Goal: Find specific page/section: Find specific page/section

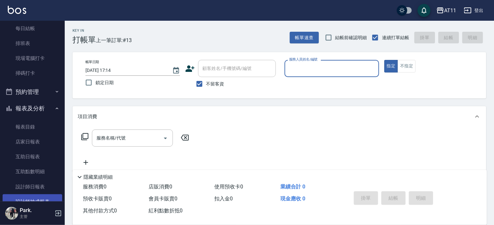
scroll to position [97, 0]
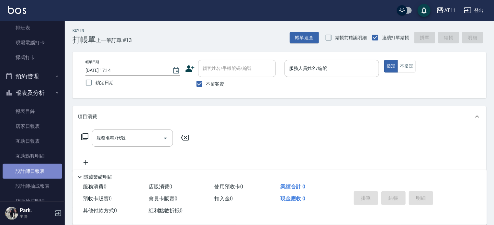
click at [32, 170] on link "設計師日報表" at bounding box center [33, 171] width 60 height 15
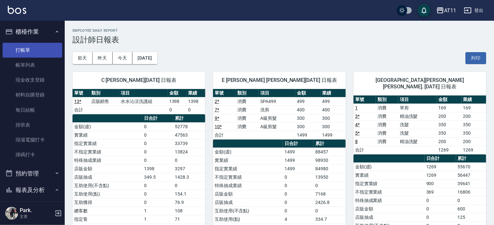
click at [31, 49] on link "打帳單" at bounding box center [33, 50] width 60 height 15
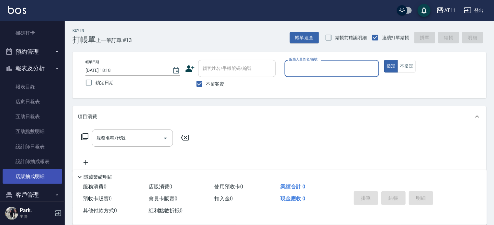
scroll to position [129, 0]
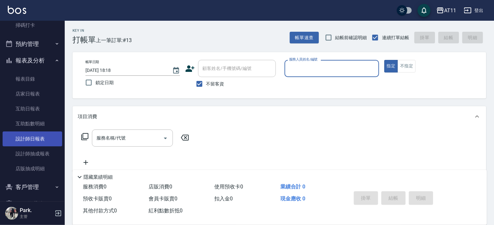
click at [29, 137] on link "設計師日報表" at bounding box center [33, 138] width 60 height 15
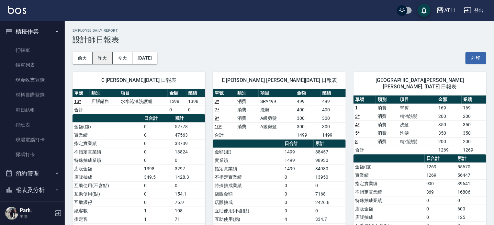
click at [104, 57] on button "昨天" at bounding box center [103, 58] width 20 height 12
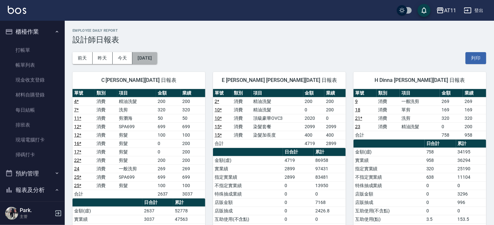
click at [145, 59] on button "[DATE]" at bounding box center [144, 58] width 25 height 12
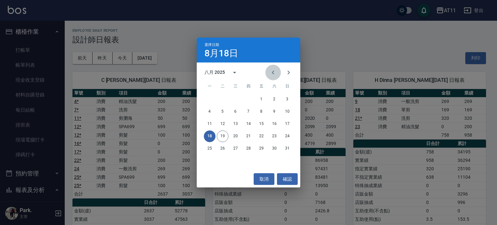
drag, startPoint x: 271, startPoint y: 73, endPoint x: 267, endPoint y: 73, distance: 4.2
click at [270, 73] on icon "Previous month" at bounding box center [273, 73] width 8 height 8
click at [261, 124] on button "18" at bounding box center [262, 124] width 12 height 12
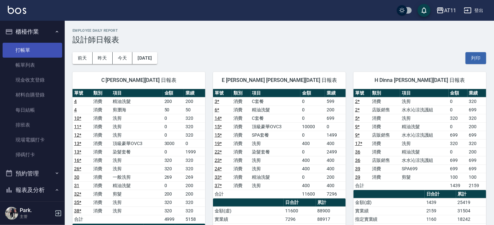
click at [26, 48] on link "打帳單" at bounding box center [33, 50] width 60 height 15
